Goal: Task Accomplishment & Management: Use online tool/utility

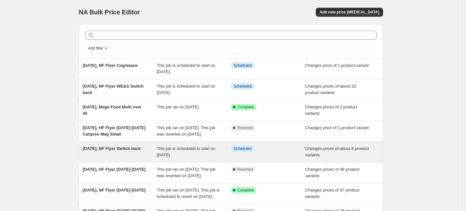
click at [131, 150] on div "[DATE], NF Flyer Switch back This job is scheduled to start on [DATE]. Info Sch…" at bounding box center [231, 152] width 304 height 20
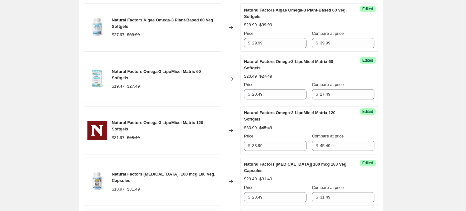
scroll to position [463, 0]
